Goal: Information Seeking & Learning: Learn about a topic

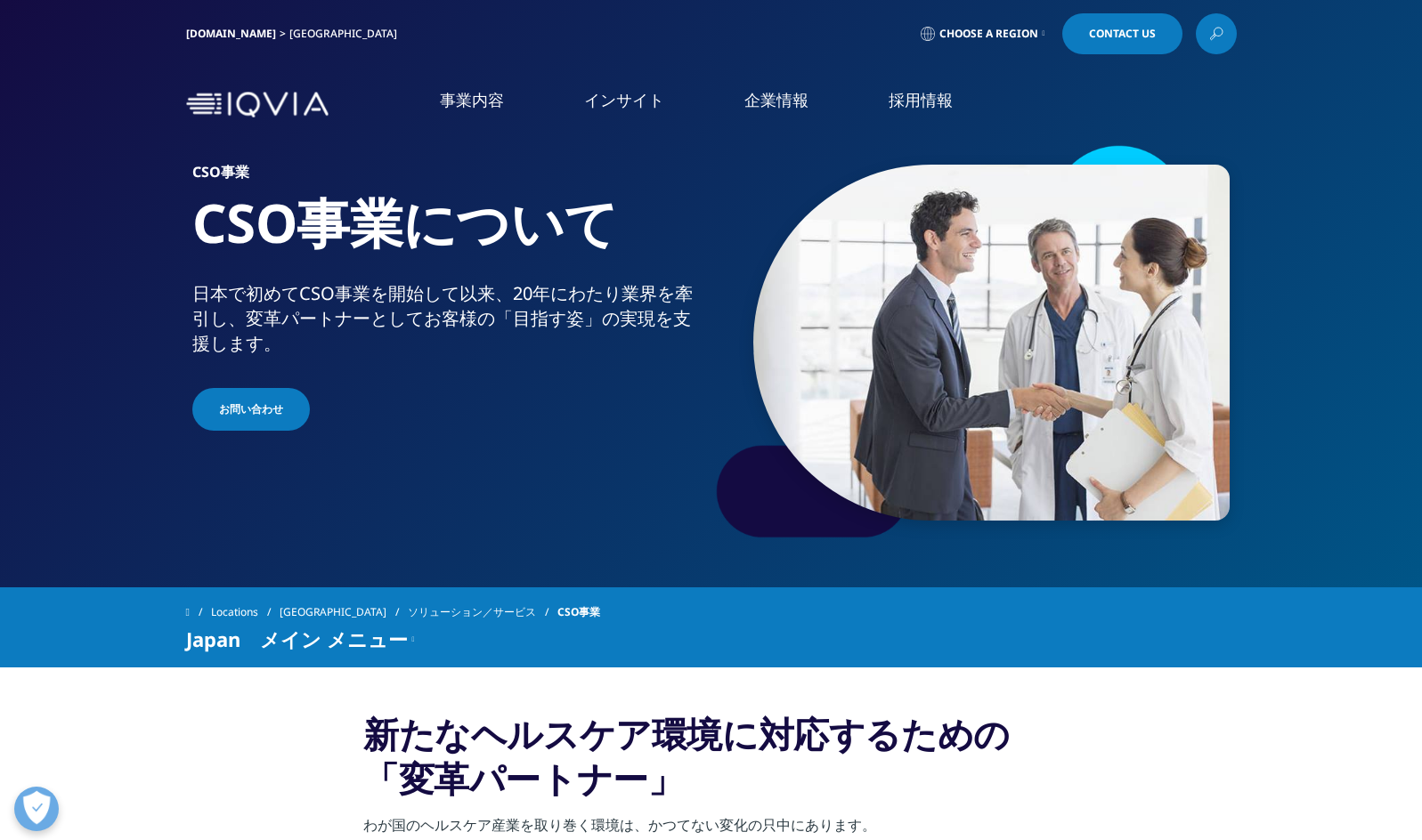
click at [272, 109] on img at bounding box center [256, 105] width 143 height 26
click at [286, 97] on img at bounding box center [256, 105] width 143 height 26
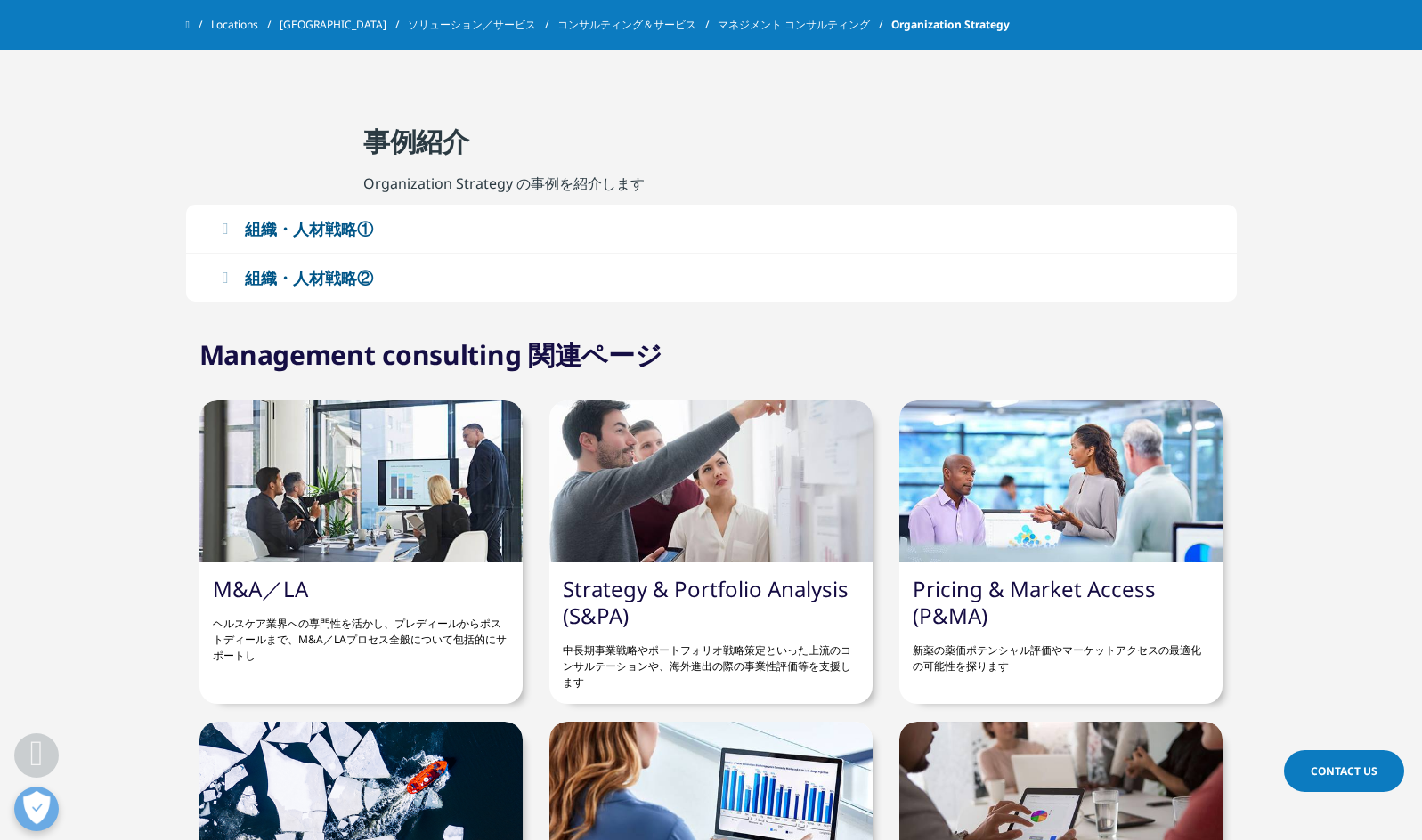
scroll to position [2136, 0]
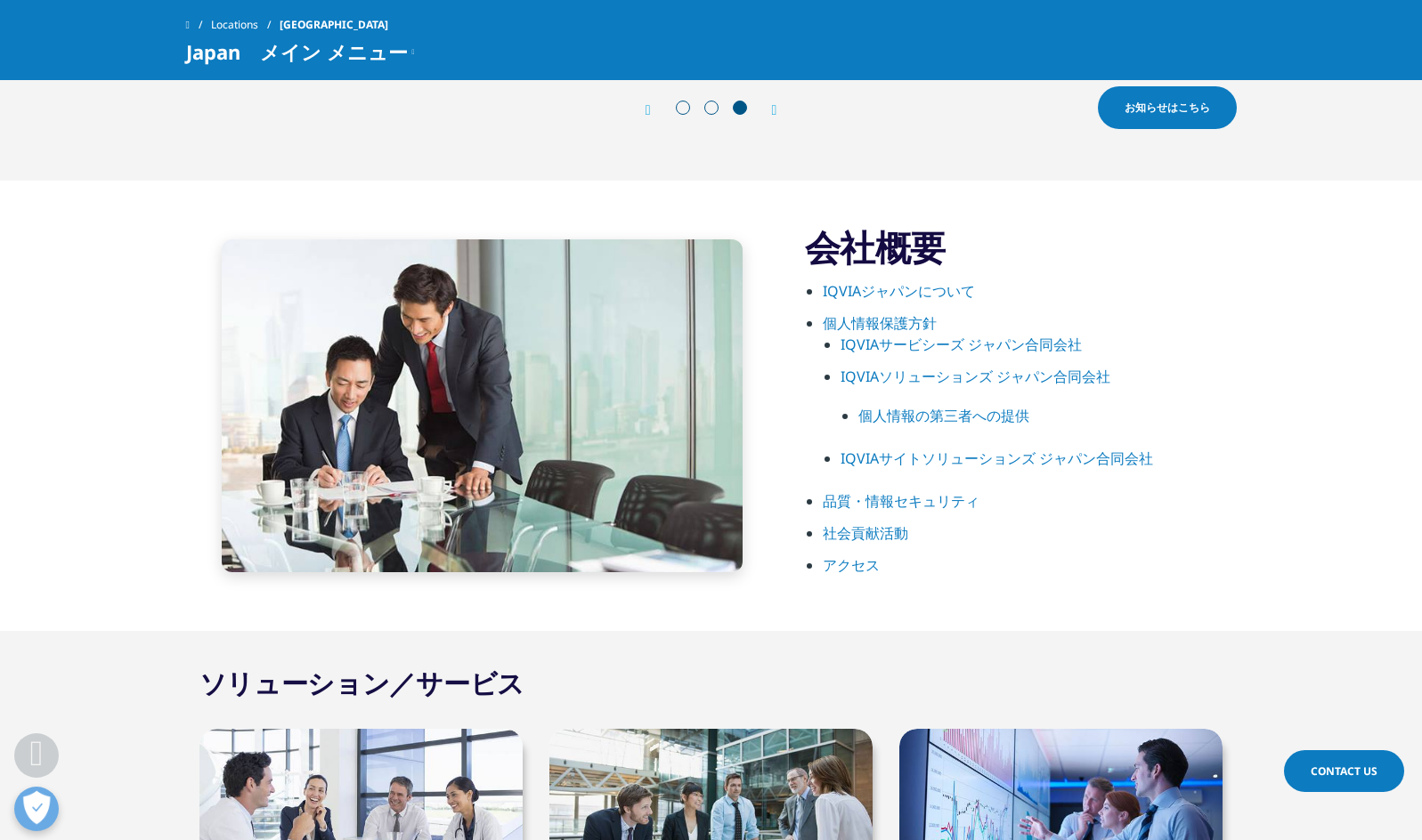
scroll to position [801, 0]
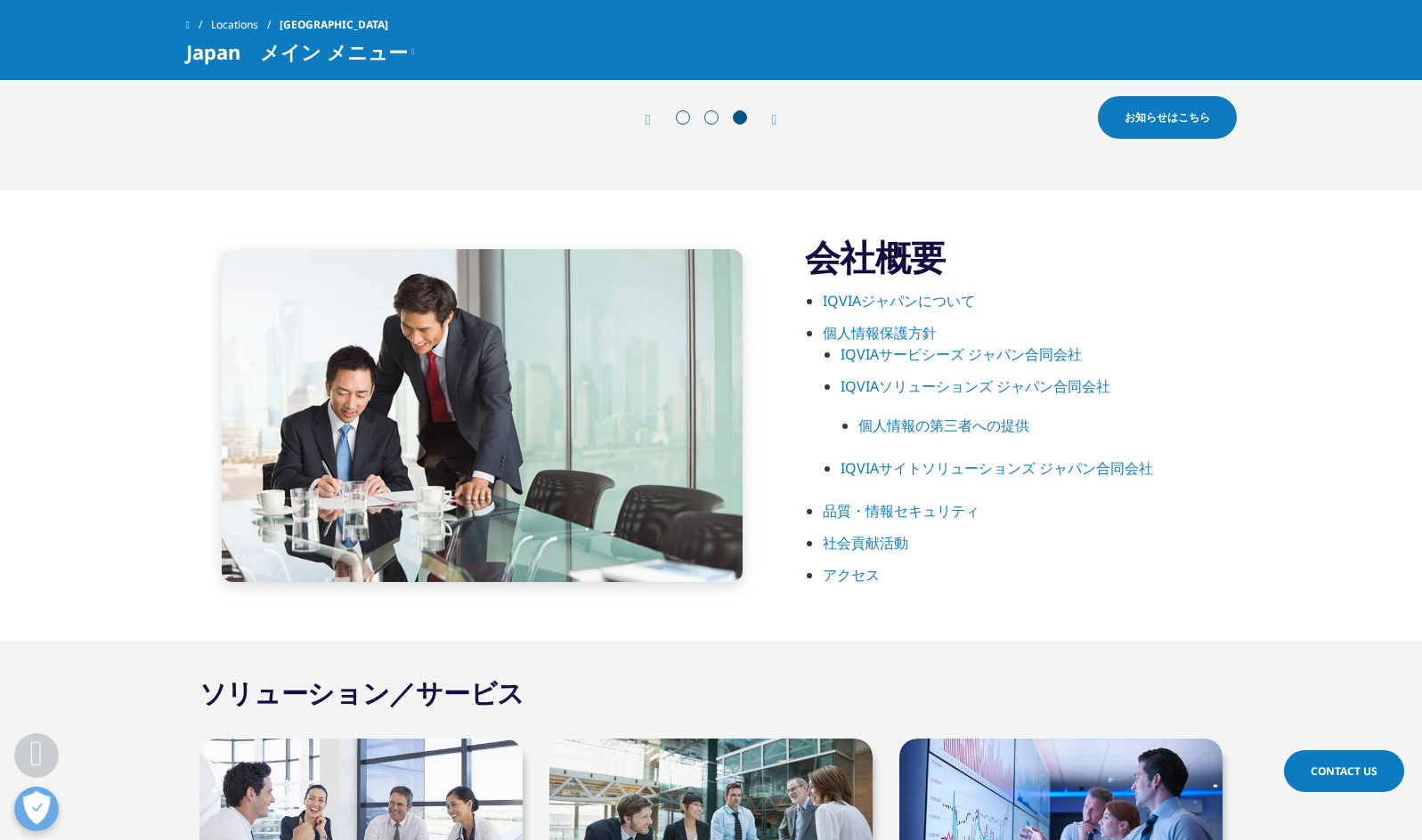
click at [940, 306] on link "IQVIAジャパンについて" at bounding box center [898, 301] width 153 height 20
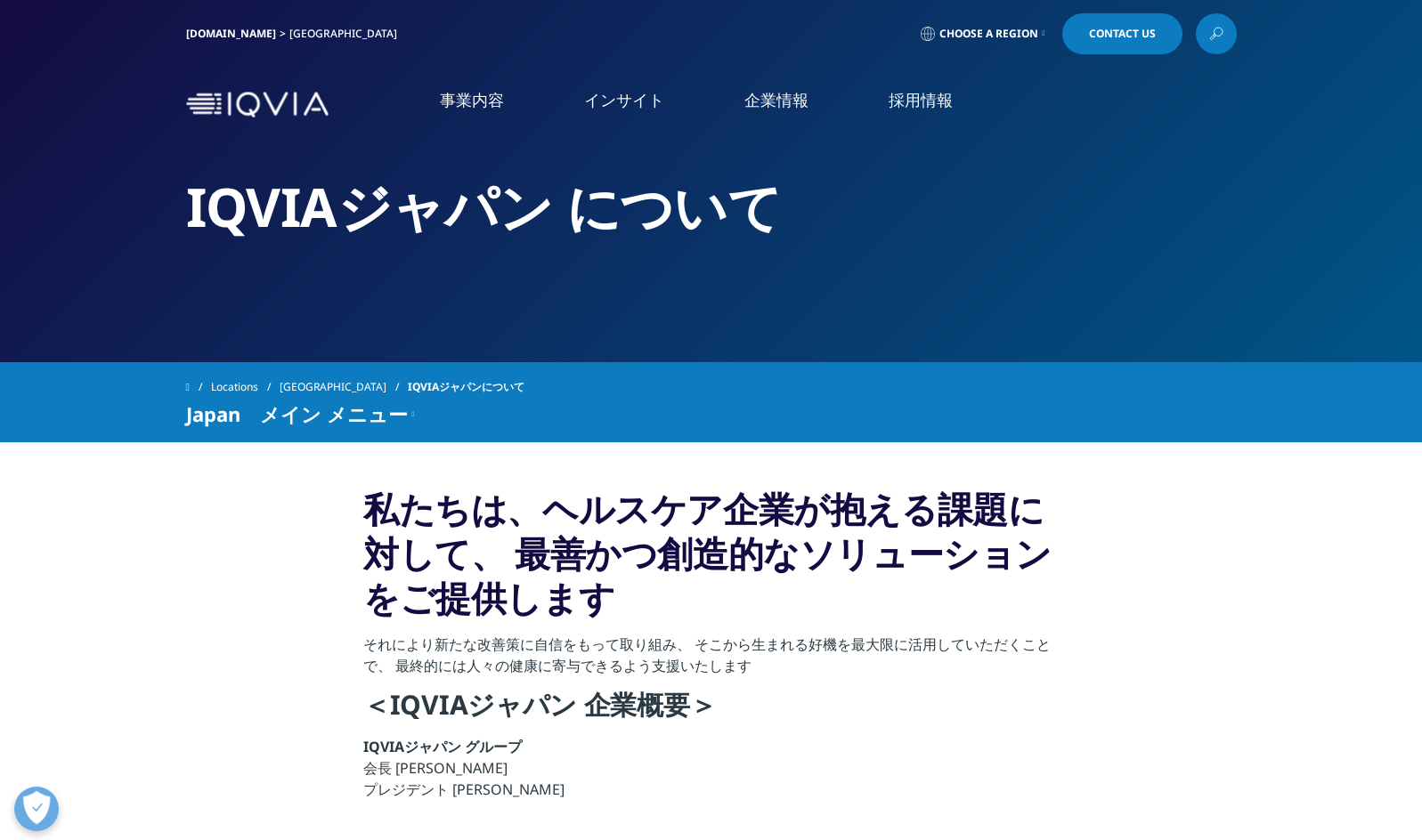
click at [452, 97] on link "事業内容" at bounding box center [472, 100] width 64 height 22
